Goal: Task Accomplishment & Management: Manage account settings

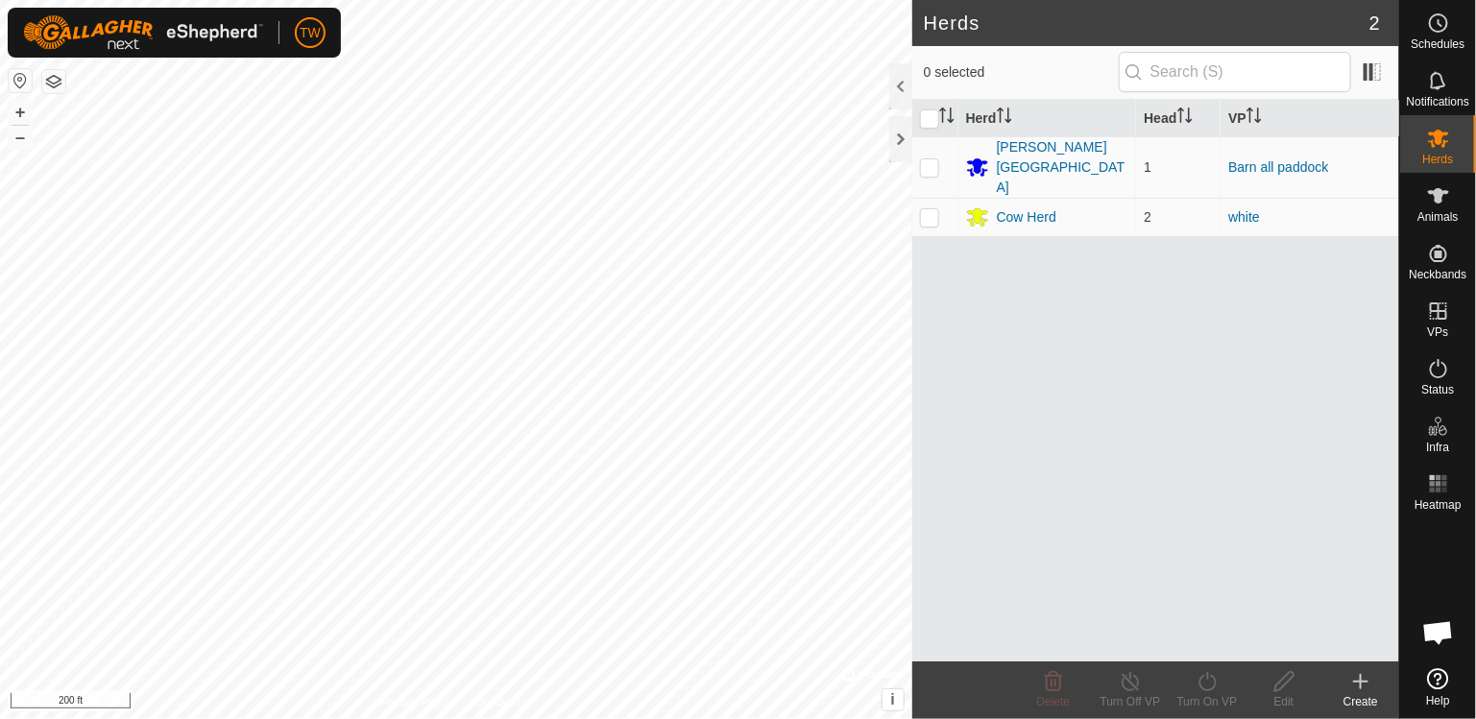
scroll to position [1748, 0]
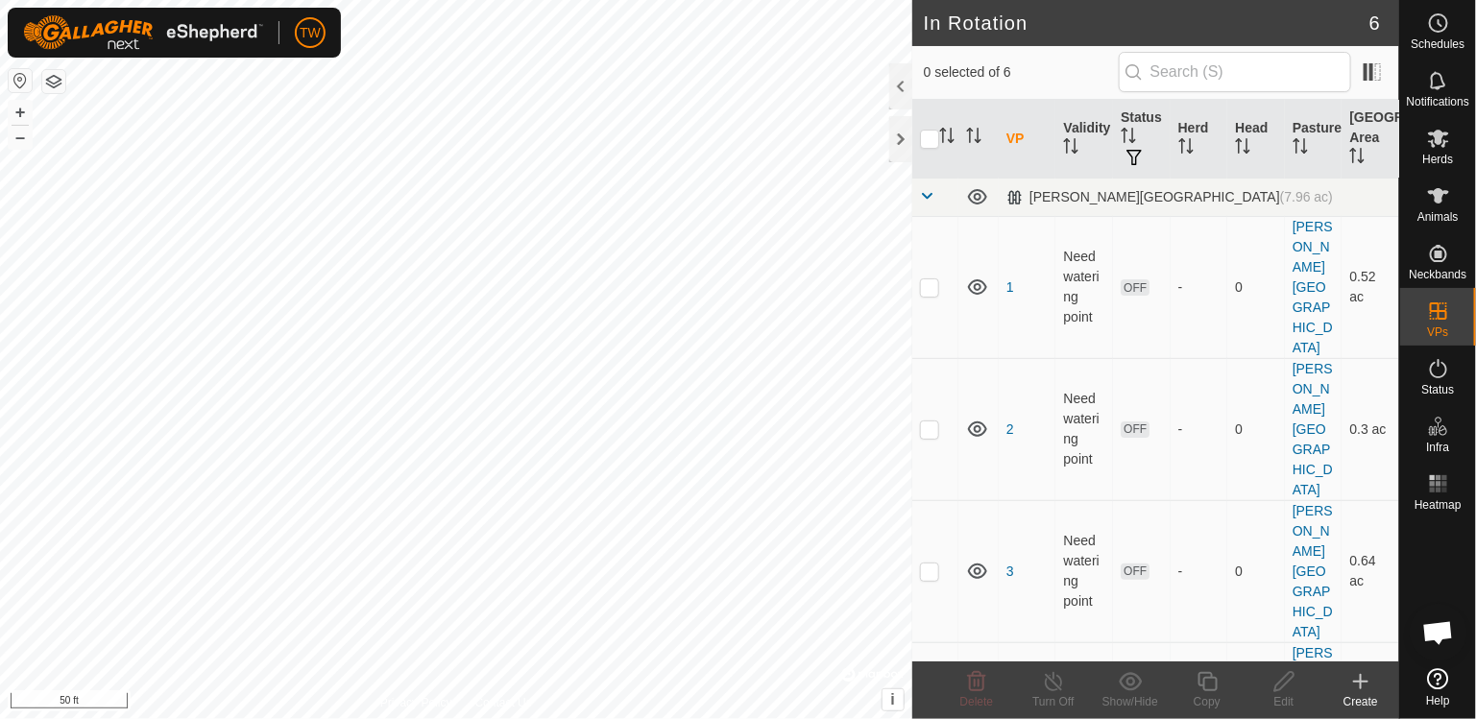
scroll to position [1748, 0]
click at [936, 280] on p-checkbox at bounding box center [929, 287] width 19 height 15
click at [924, 280] on p-checkbox at bounding box center [929, 287] width 19 height 15
checkbox input "false"
click at [927, 422] on p-checkbox at bounding box center [929, 429] width 19 height 15
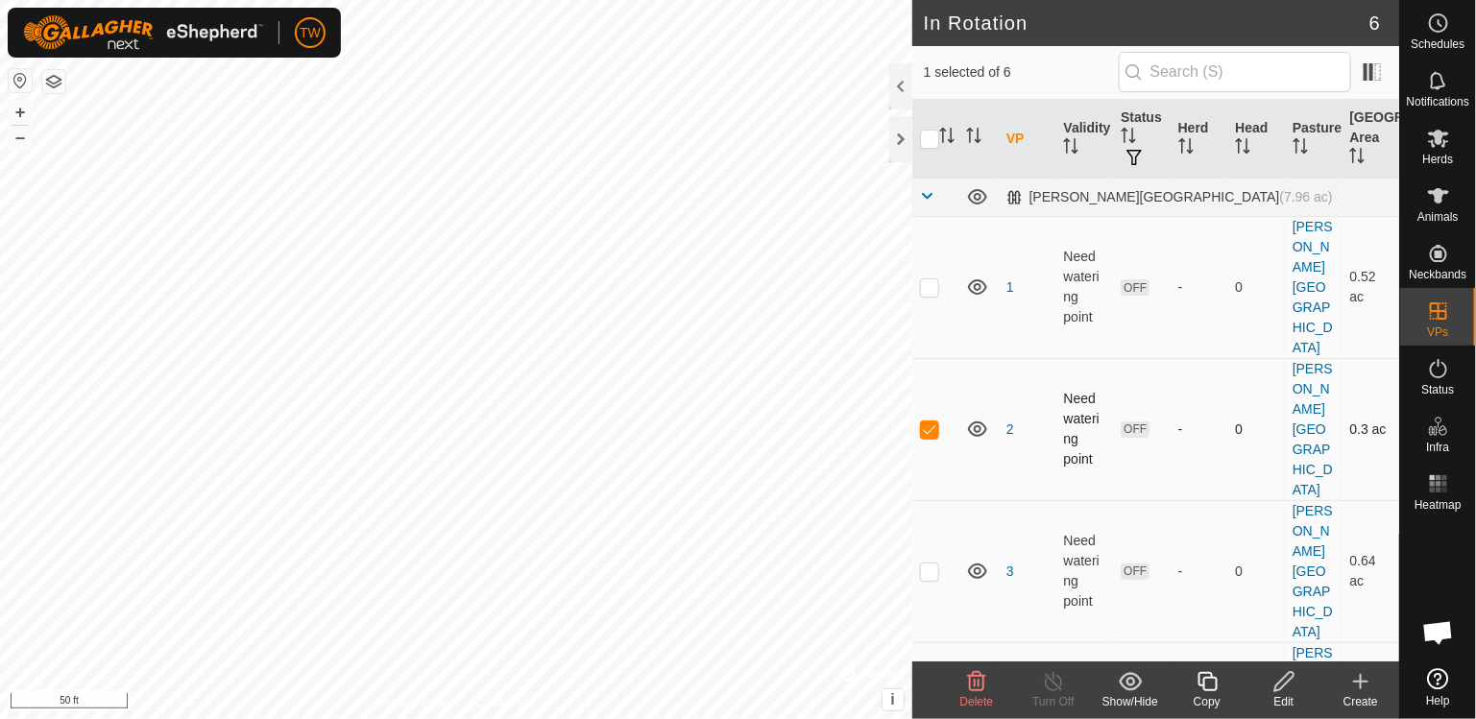
checkbox input "false"
checkbox input "true"
checkbox input "false"
